Goal: Task Accomplishment & Management: Manage account settings

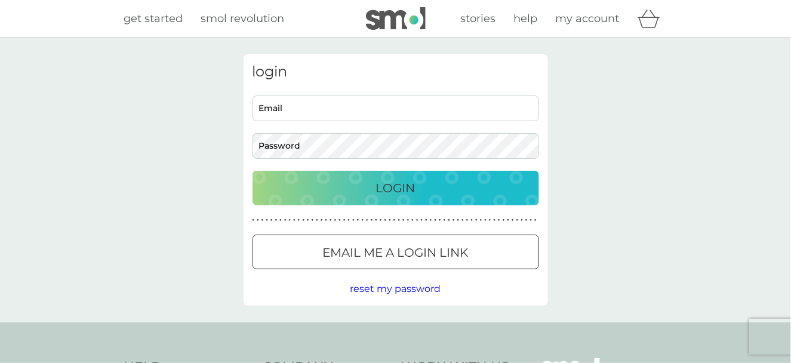
type input "swannmariana@gmail.com"
click at [372, 191] on div "Login" at bounding box center [396, 188] width 263 height 19
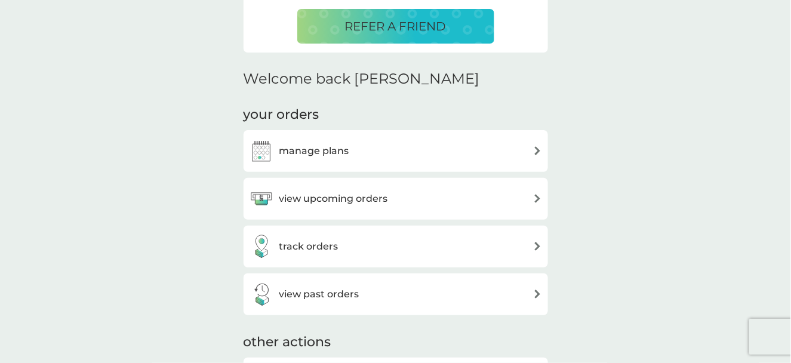
scroll to position [299, 0]
click at [332, 292] on h3 "view past orders" at bounding box center [320, 294] width 80 height 16
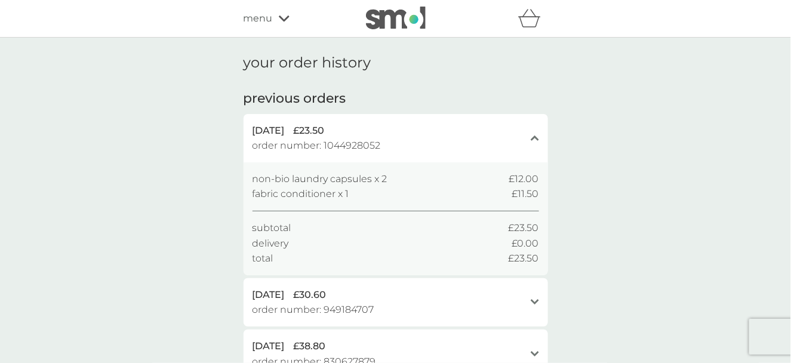
click at [532, 303] on icon "open" at bounding box center [535, 302] width 8 height 6
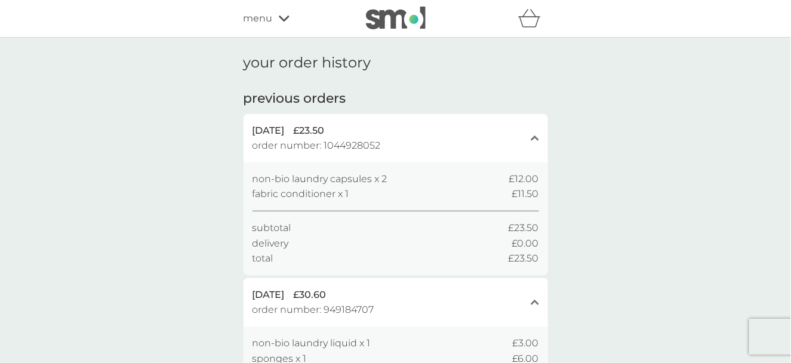
click at [280, 19] on icon at bounding box center [284, 18] width 11 height 7
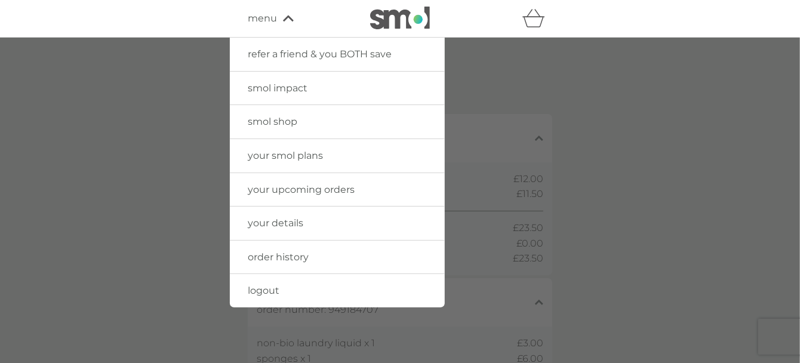
click at [281, 121] on span "smol shop" at bounding box center [273, 121] width 50 height 11
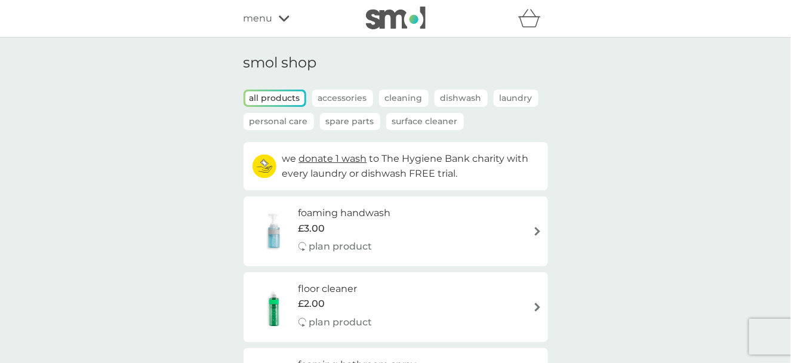
click at [274, 20] on div "menu" at bounding box center [295, 19] width 102 height 16
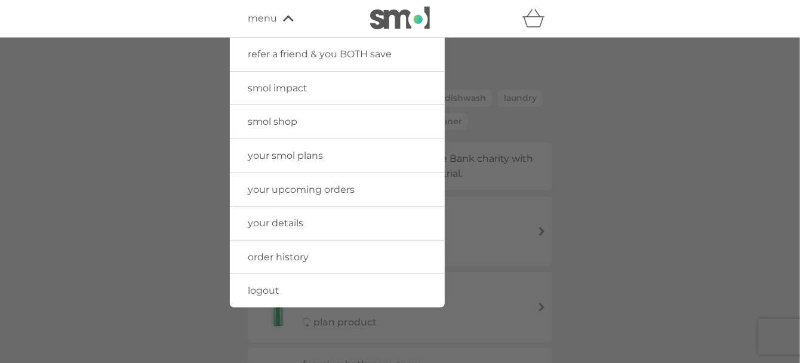
click at [274, 289] on span "logout" at bounding box center [264, 290] width 32 height 11
